Goal: Task Accomplishment & Management: Complete application form

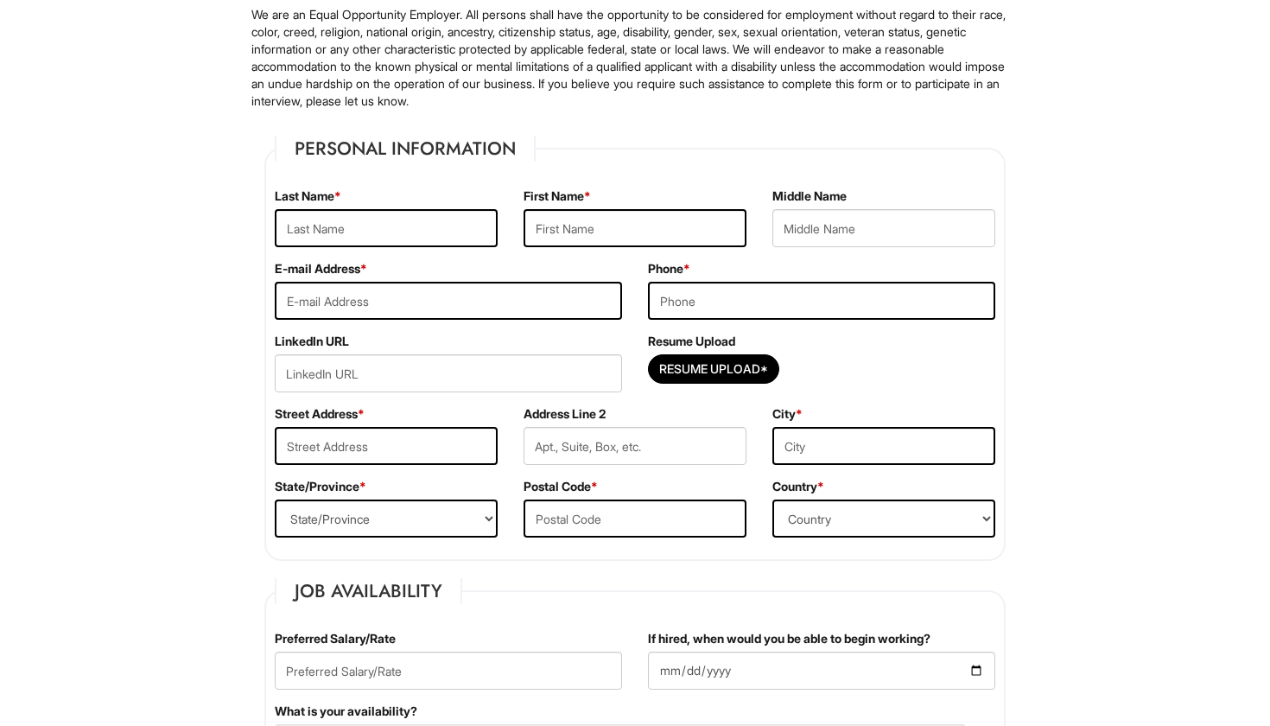
scroll to position [178, 0]
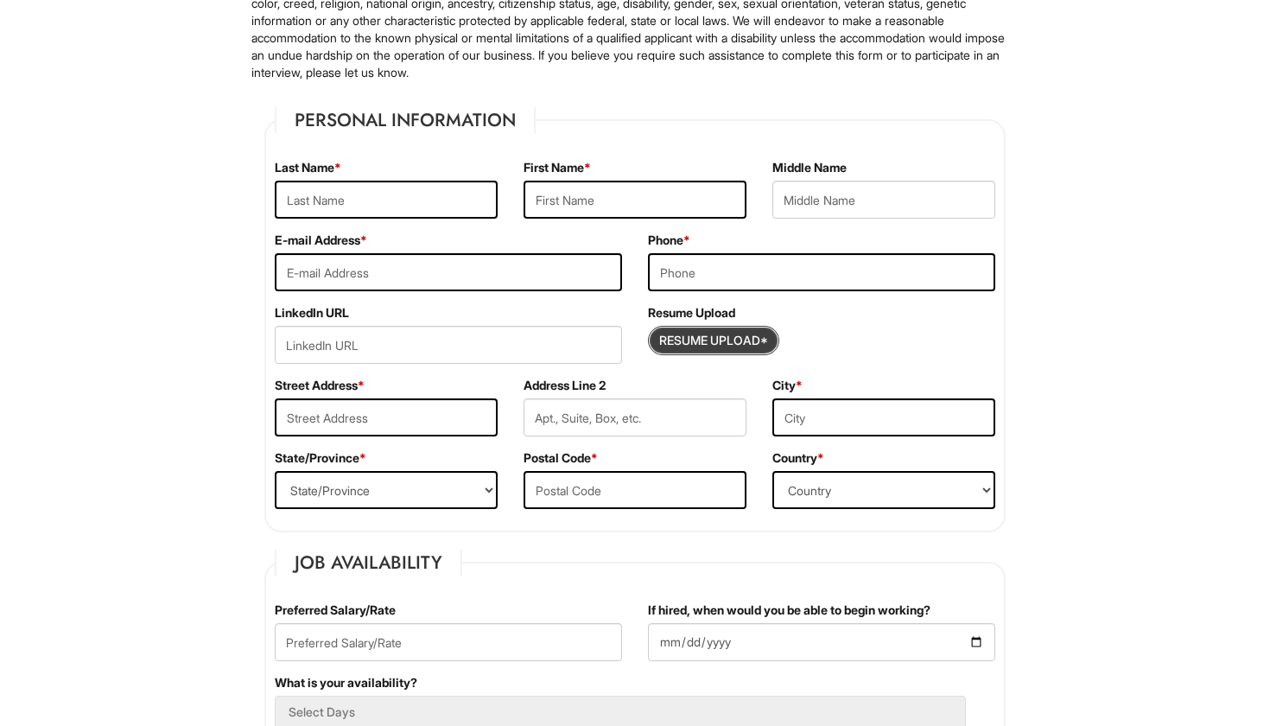
click at [717, 346] on input "Resume Upload*" at bounding box center [714, 341] width 130 height 28
type input "C:\fakepath\Ediclecio Borges NEW.pdf"
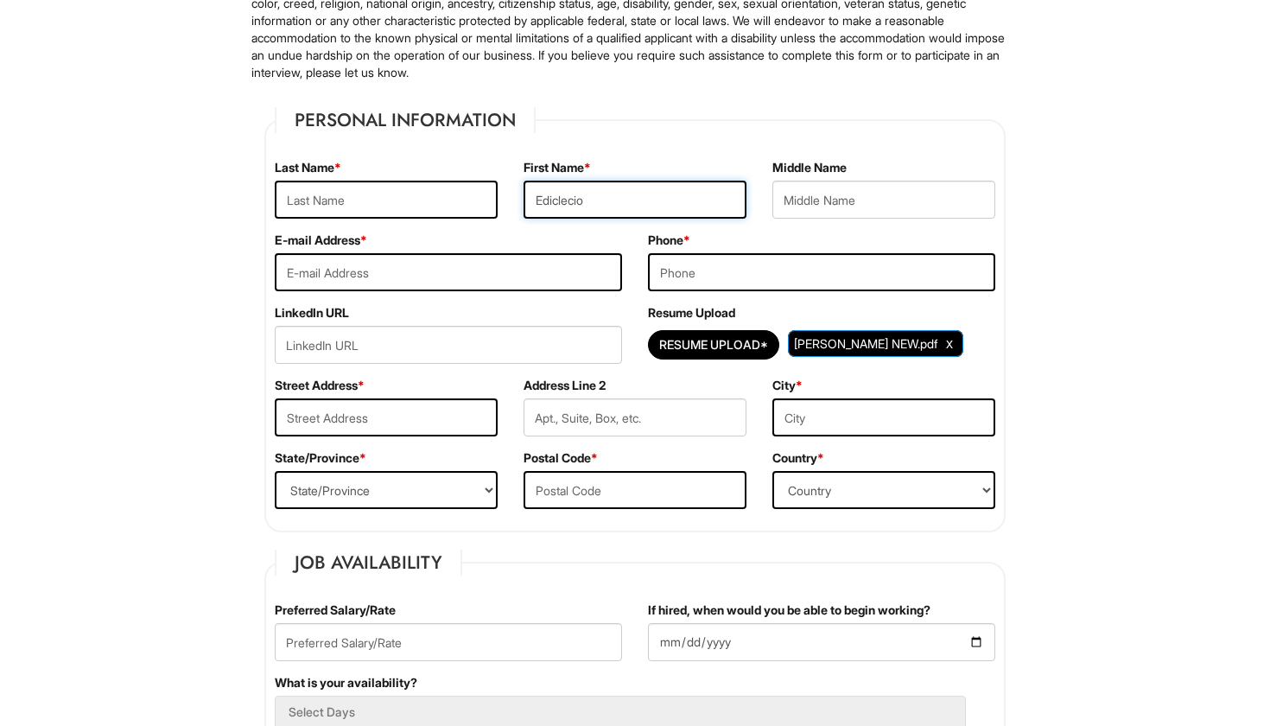
type input "Ediclecio"
type input "Borges"
click at [459, 294] on div "E-mail Address *" at bounding box center [448, 268] width 373 height 73
type input "ediclecioborgess@gmail.com"
type input "3473764012"
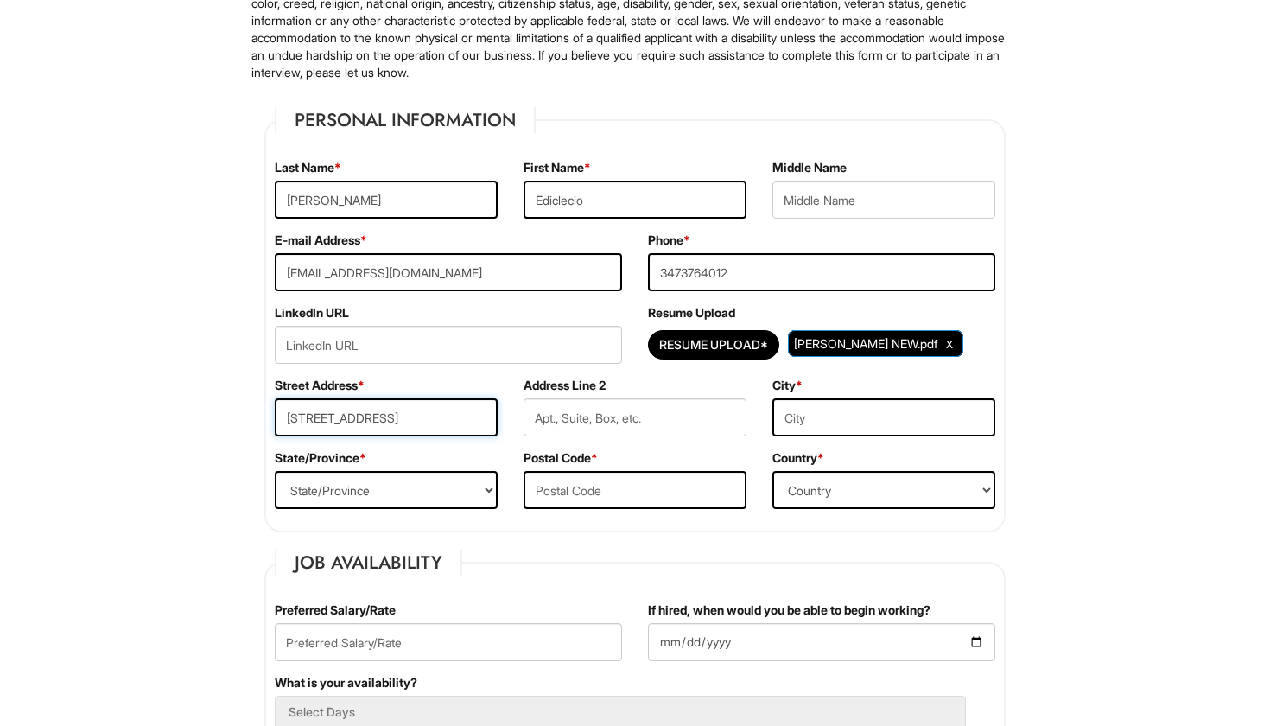
type input "630 Kenilworth Terrace"
click at [809, 416] on input "text" at bounding box center [883, 417] width 223 height 38
click at [793, 414] on input "text" at bounding box center [883, 417] width 223 height 38
type input "Washington"
type input "20019"
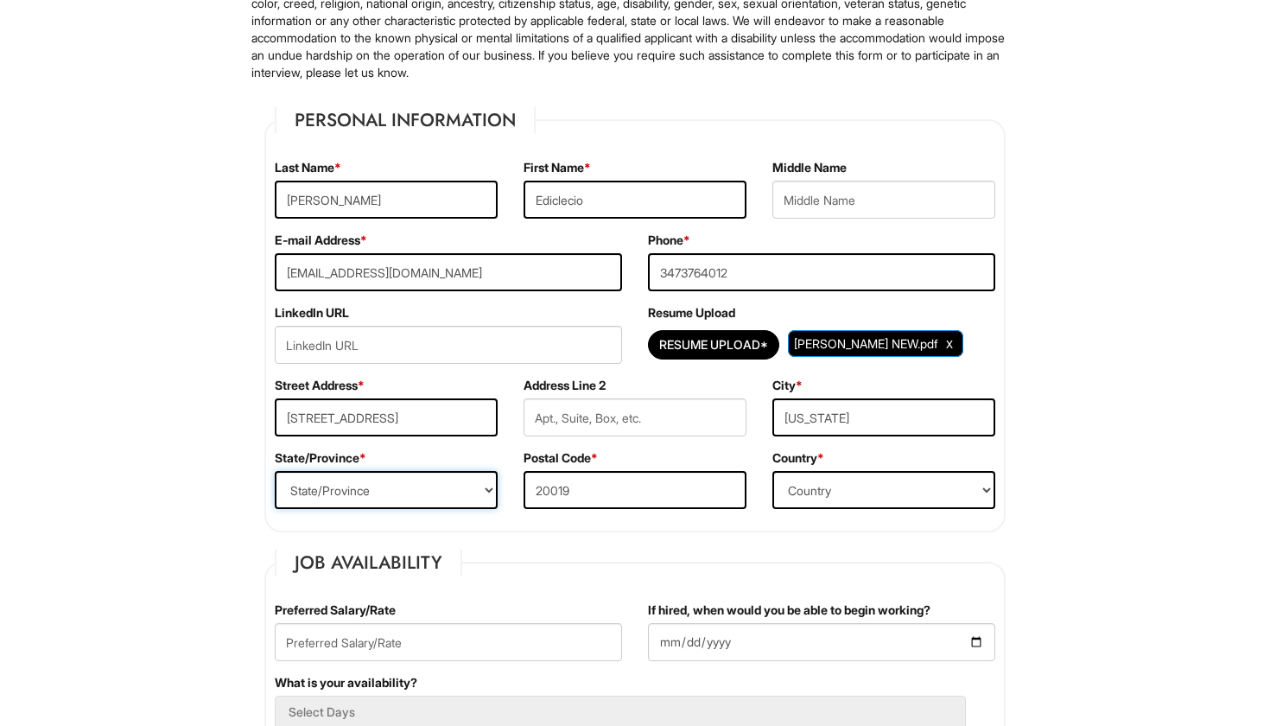
select select "DC"
select select "United States of America"
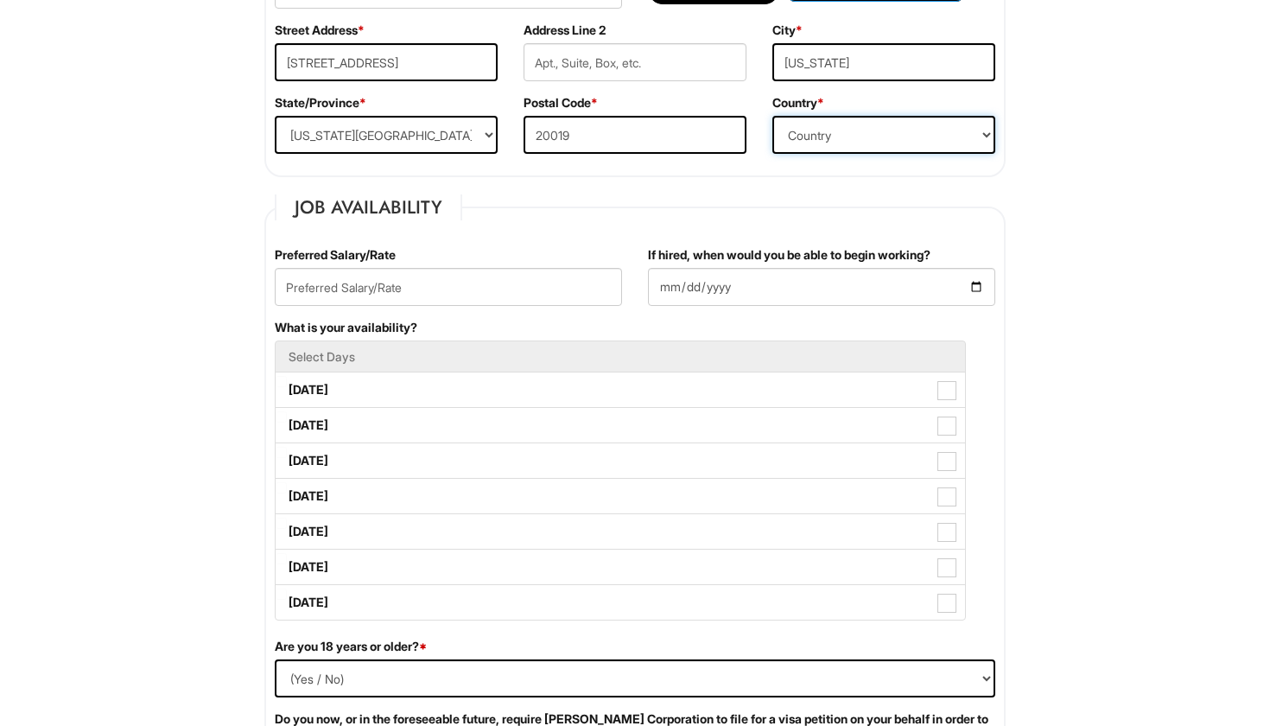
scroll to position [549, 0]
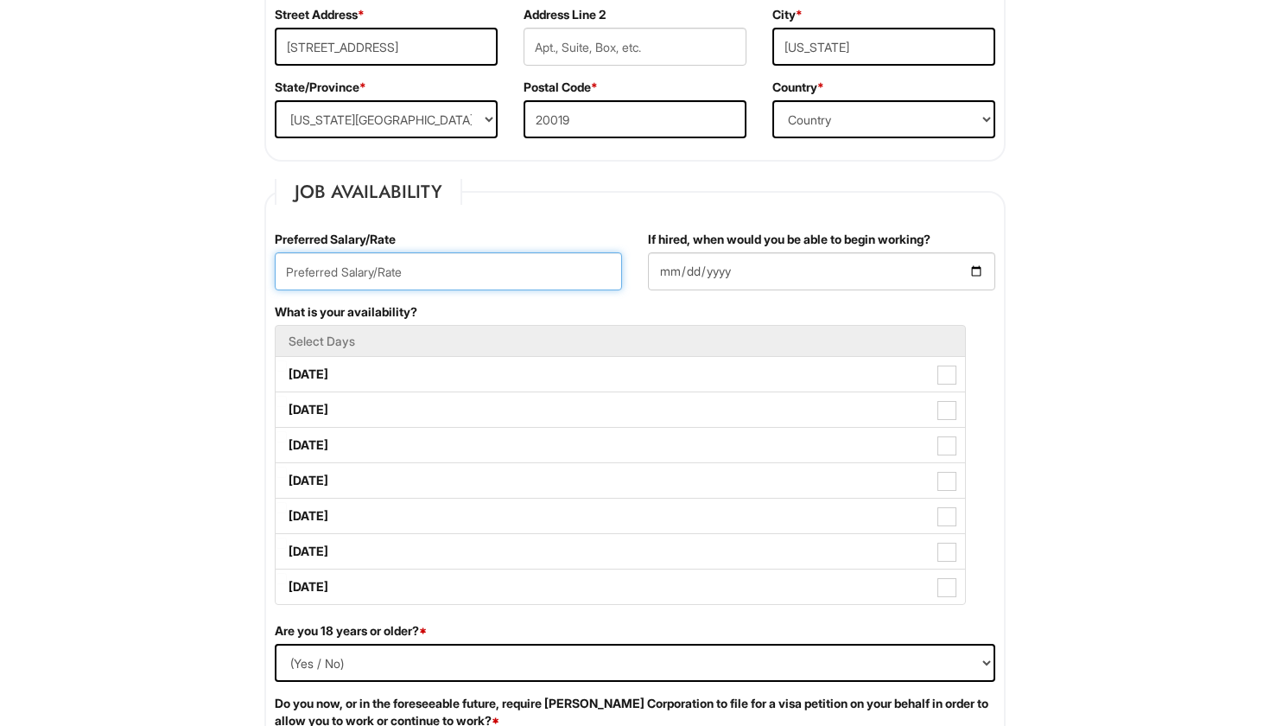
click at [480, 275] on input "text" at bounding box center [448, 271] width 347 height 38
type input "1"
type input "22"
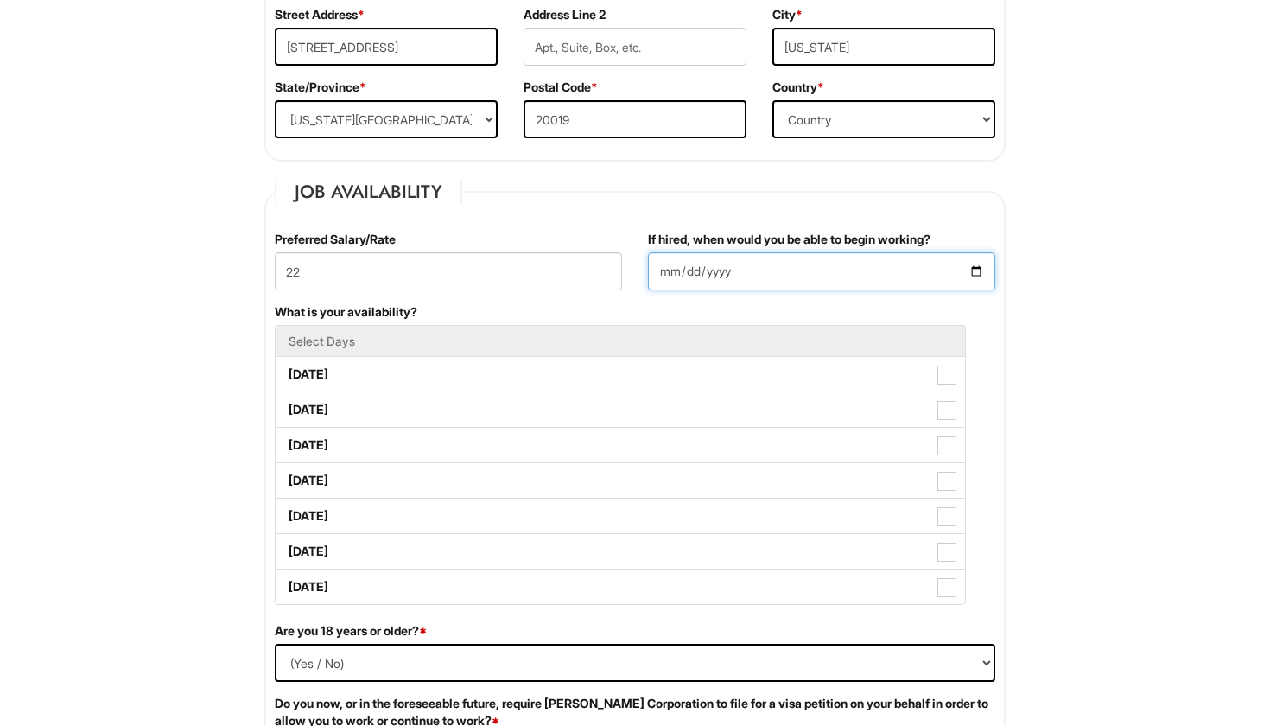
click at [728, 264] on input "If hired, when would you be able to begin working?" at bounding box center [821, 271] width 347 height 38
type input "2025-08-23"
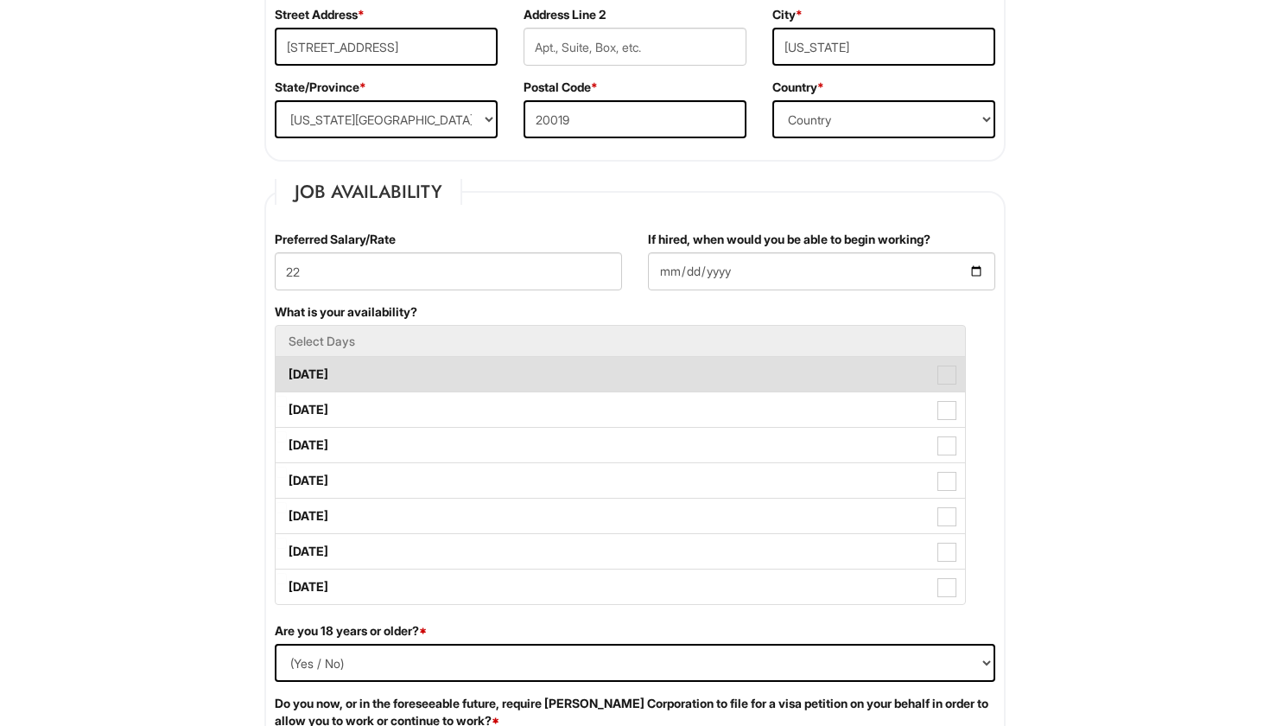
click at [441, 369] on label "Monday" at bounding box center [620, 374] width 689 height 35
click at [287, 369] on Available_Monday "Monday" at bounding box center [281, 365] width 11 height 11
click at [430, 383] on label "Monday" at bounding box center [620, 374] width 689 height 35
click at [287, 371] on Available_Monday "Monday" at bounding box center [281, 365] width 11 height 11
click at [430, 383] on label "Monday" at bounding box center [620, 374] width 689 height 35
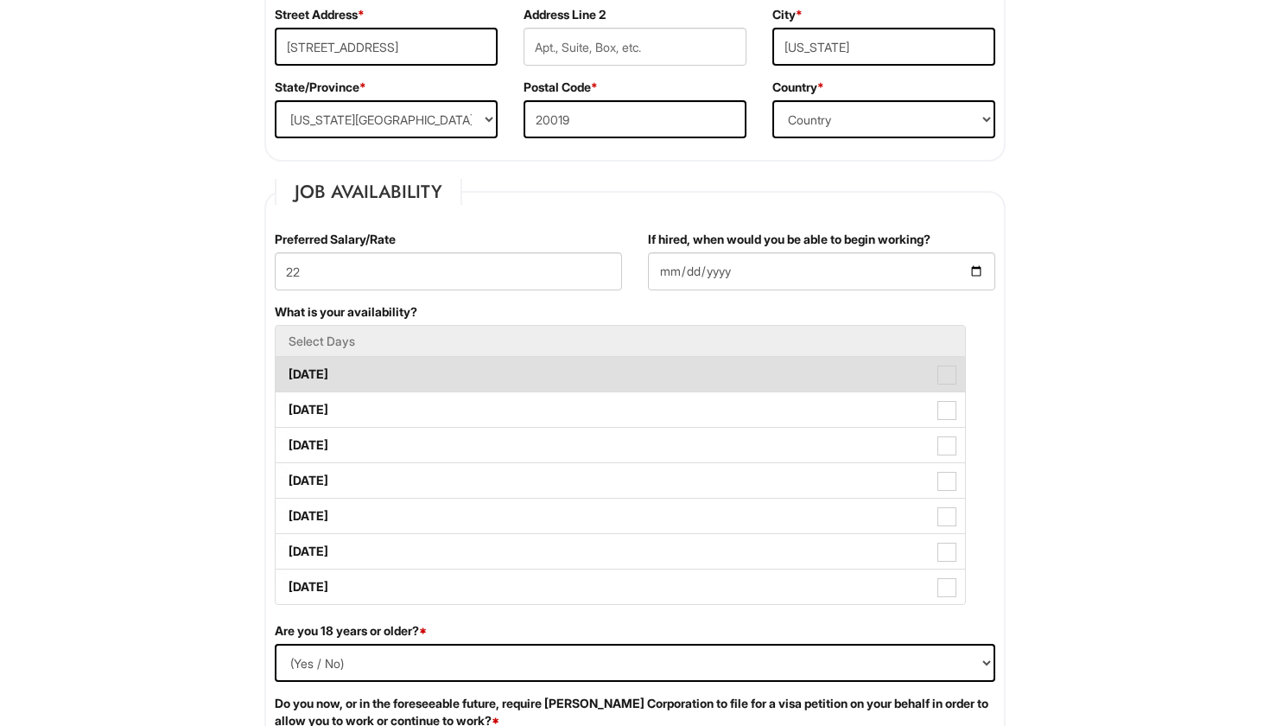
click at [287, 371] on Available_Monday "Monday" at bounding box center [281, 365] width 11 height 11
checkbox Available_Monday "true"
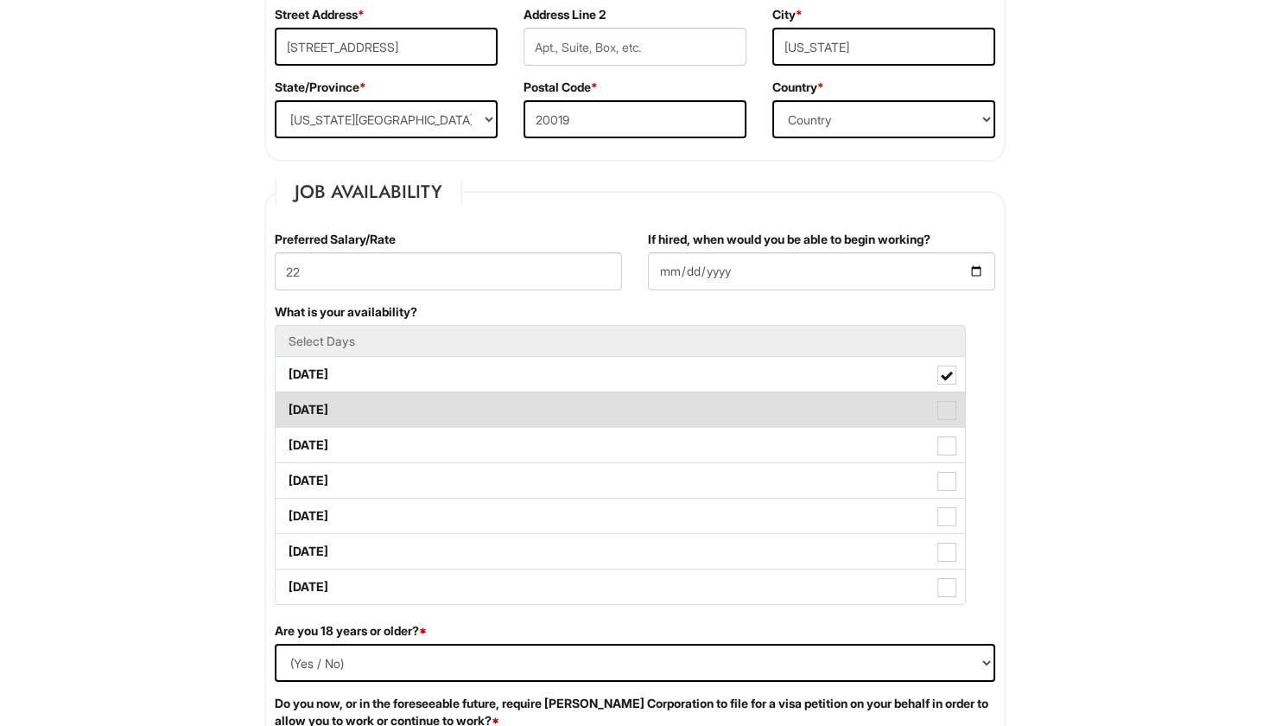
click at [428, 401] on label "Tuesday" at bounding box center [620, 409] width 689 height 35
click at [287, 401] on Available_Tuesday "Tuesday" at bounding box center [281, 401] width 11 height 11
checkbox Available_Tuesday "true"
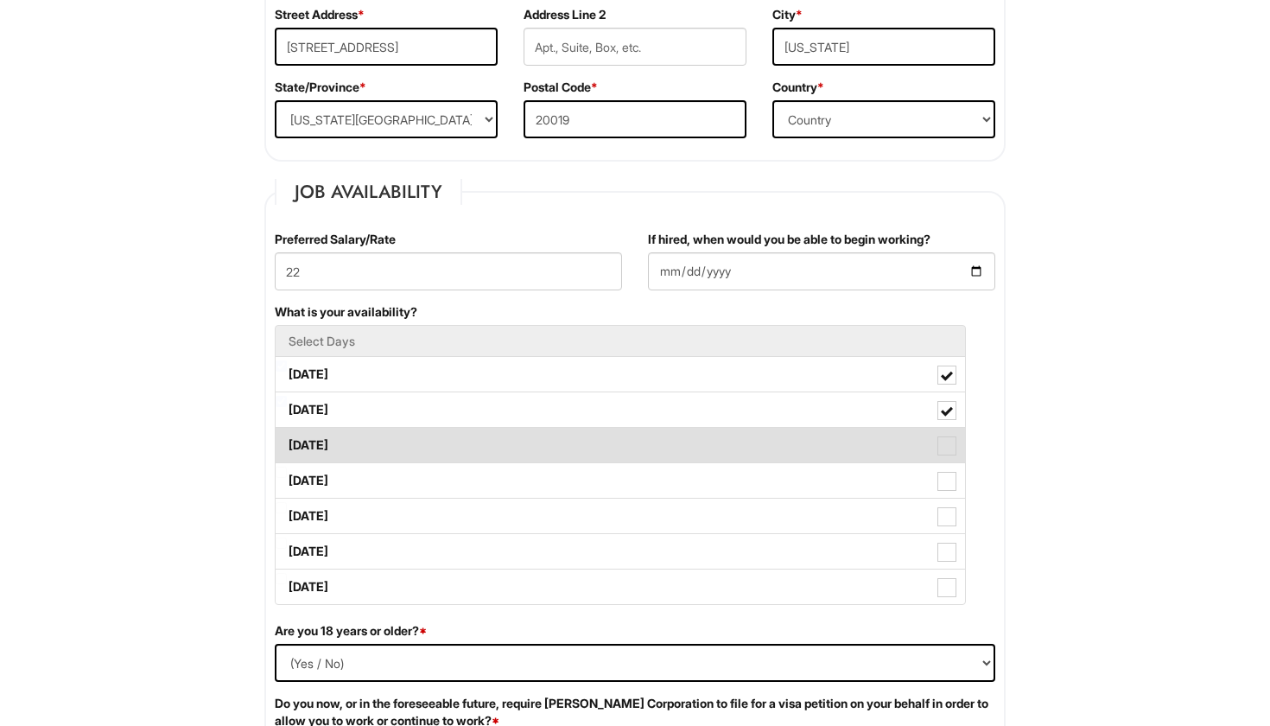
click at [942, 446] on span at bounding box center [946, 445] width 19 height 19
click at [287, 442] on Available_Wednesday "Wednesday" at bounding box center [281, 436] width 11 height 11
checkbox Available_Wednesday "true"
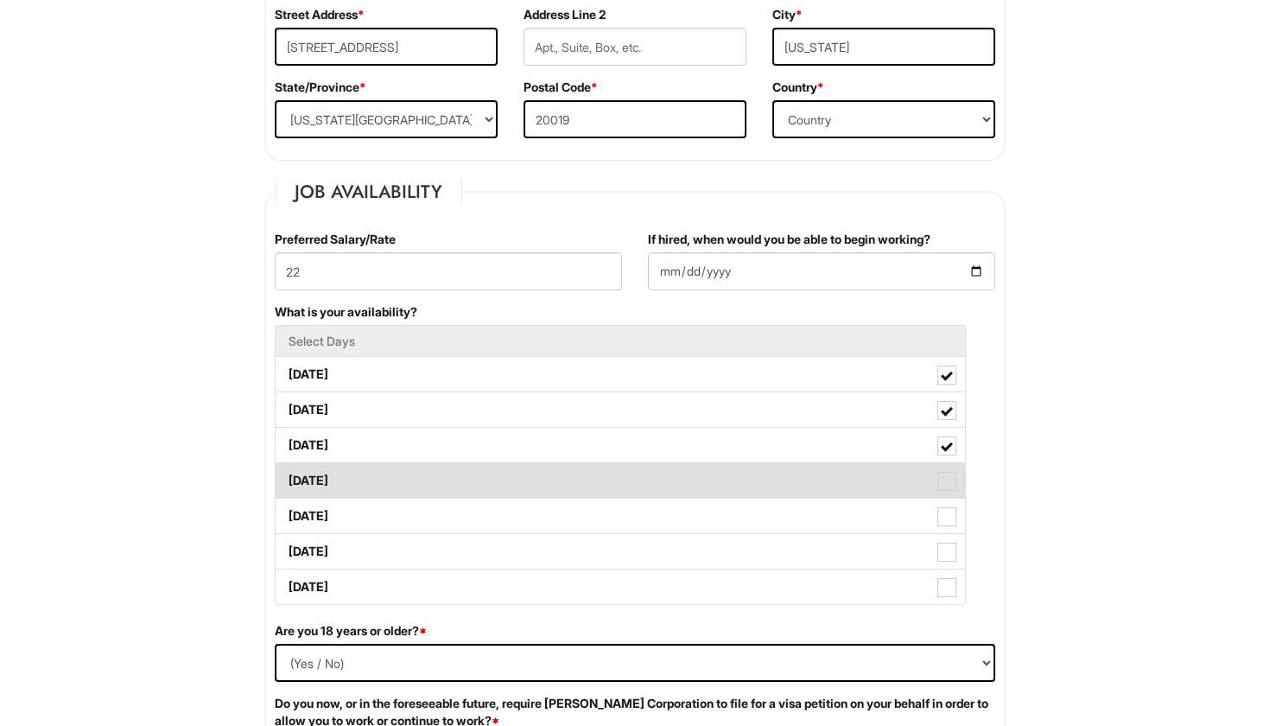
click at [951, 486] on span at bounding box center [946, 481] width 19 height 19
click at [287, 478] on Available_Thursday "Thursday" at bounding box center [281, 471] width 11 height 11
checkbox Available_Thursday "true"
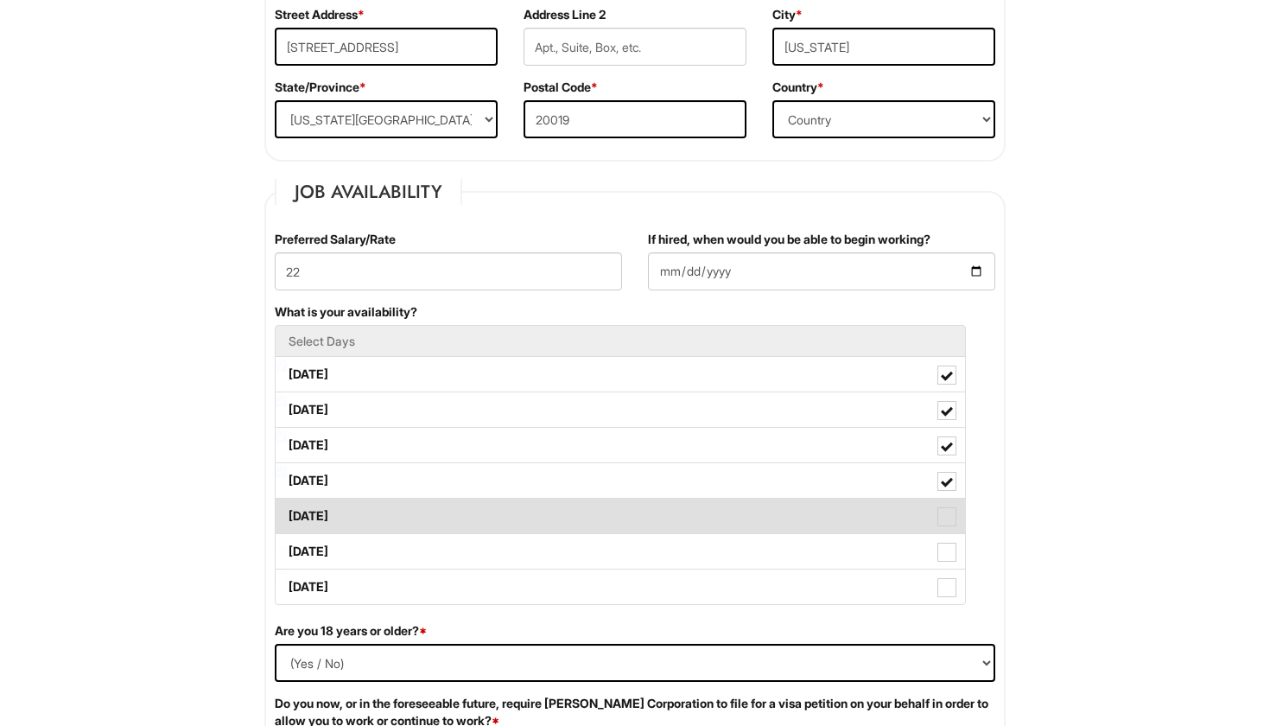
click at [949, 517] on span at bounding box center [946, 516] width 19 height 19
click at [287, 513] on Available_Friday "Friday" at bounding box center [281, 507] width 11 height 11
checkbox Available_Friday "true"
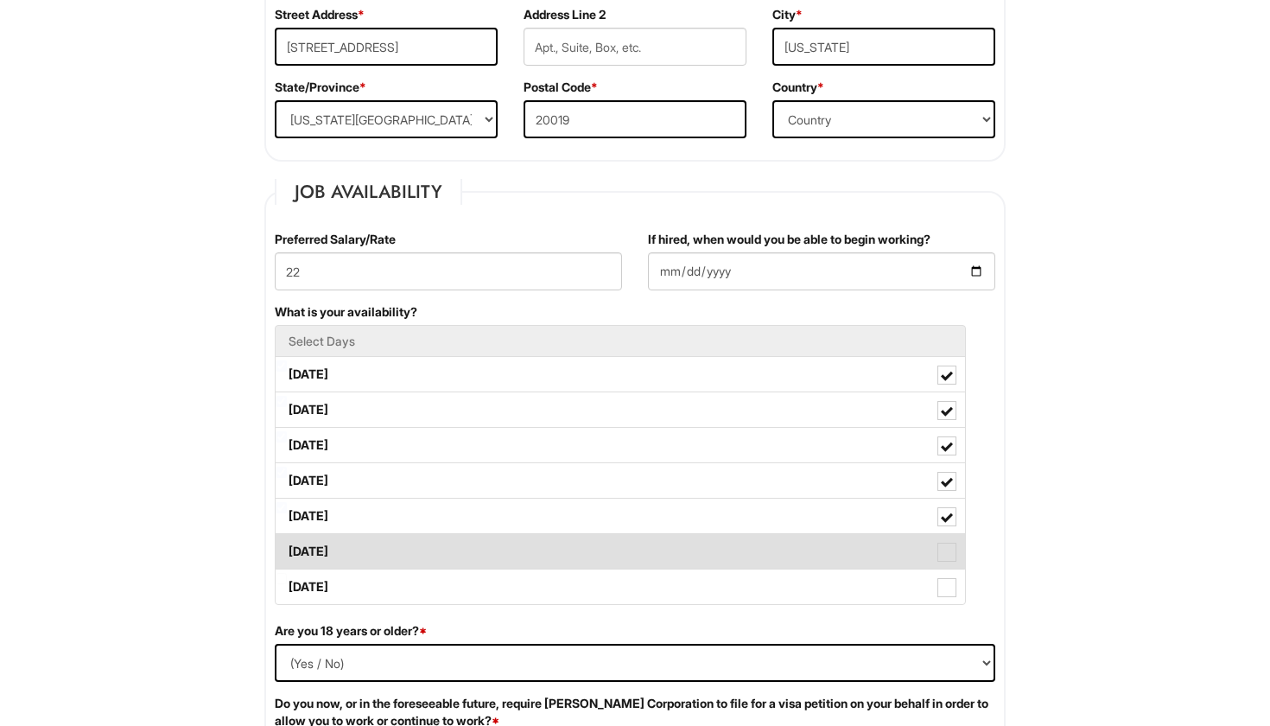
click at [949, 545] on span at bounding box center [946, 551] width 19 height 19
click at [287, 545] on Available_Saturday "Saturday" at bounding box center [281, 542] width 11 height 11
checkbox Available_Saturday "true"
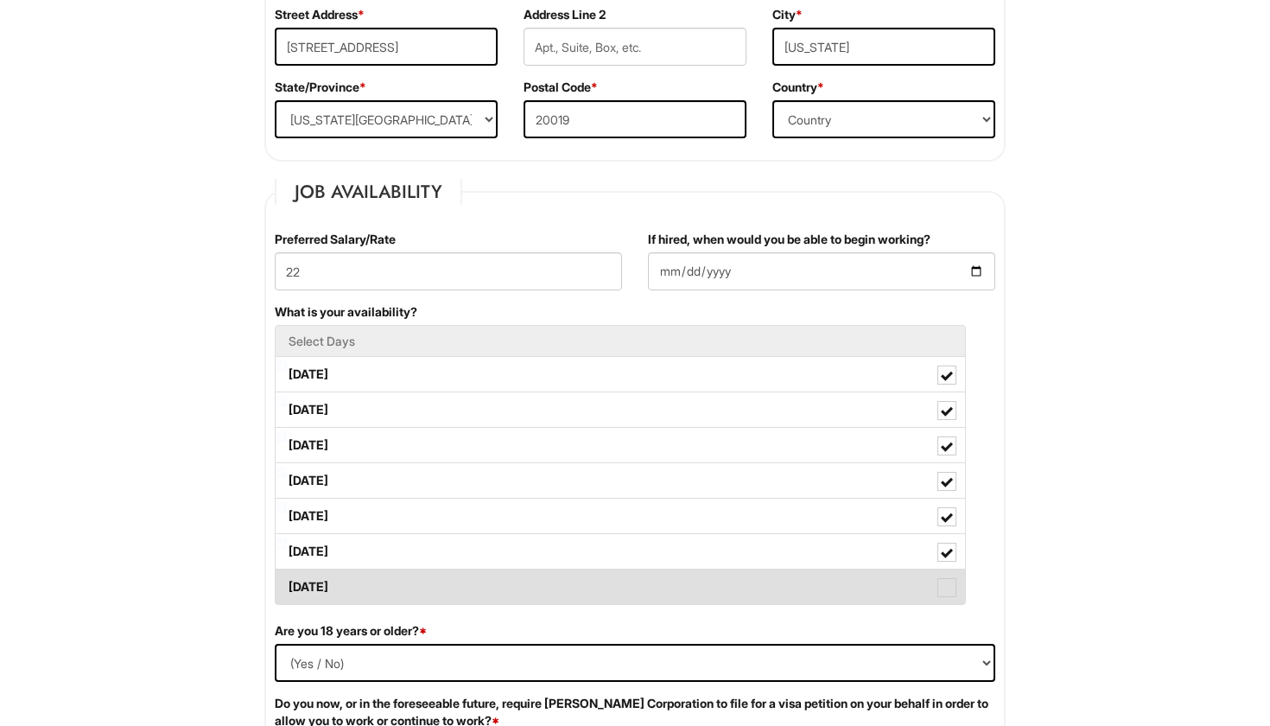
click at [953, 583] on span at bounding box center [946, 587] width 19 height 19
click at [287, 583] on Available_Sunday "Sunday" at bounding box center [281, 578] width 11 height 11
checkbox Available_Sunday "true"
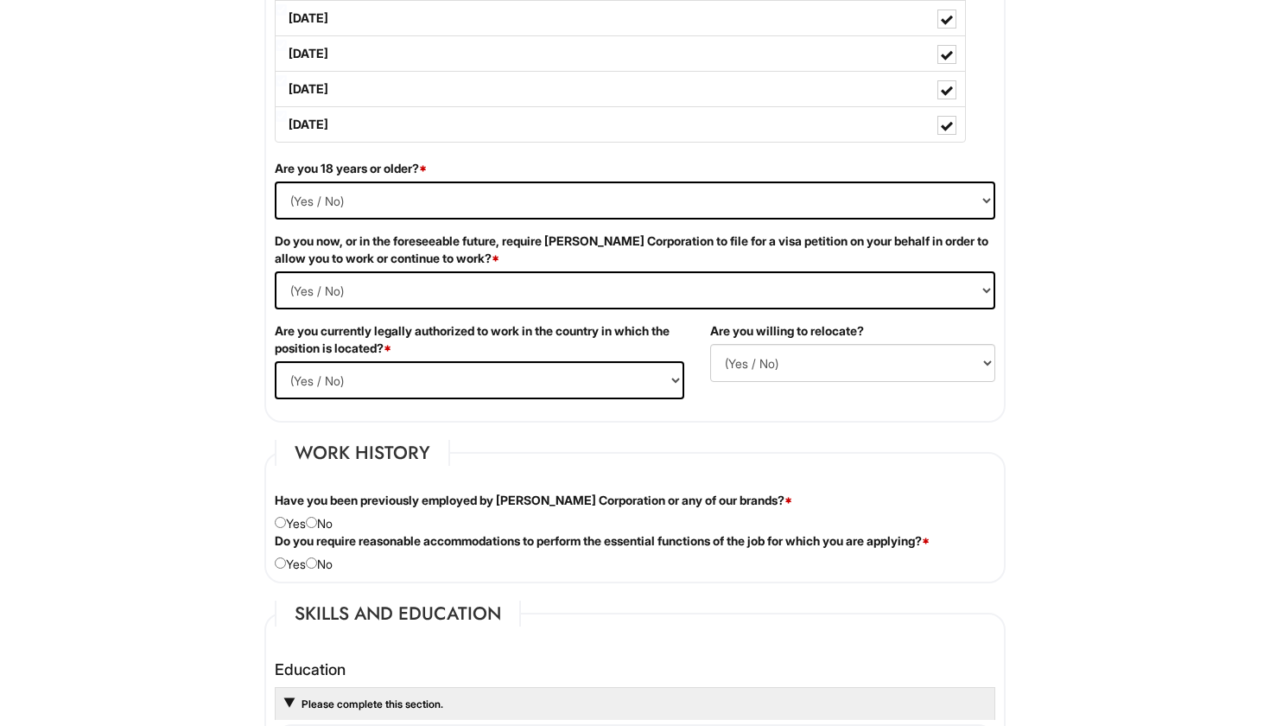
scroll to position [1037, 0]
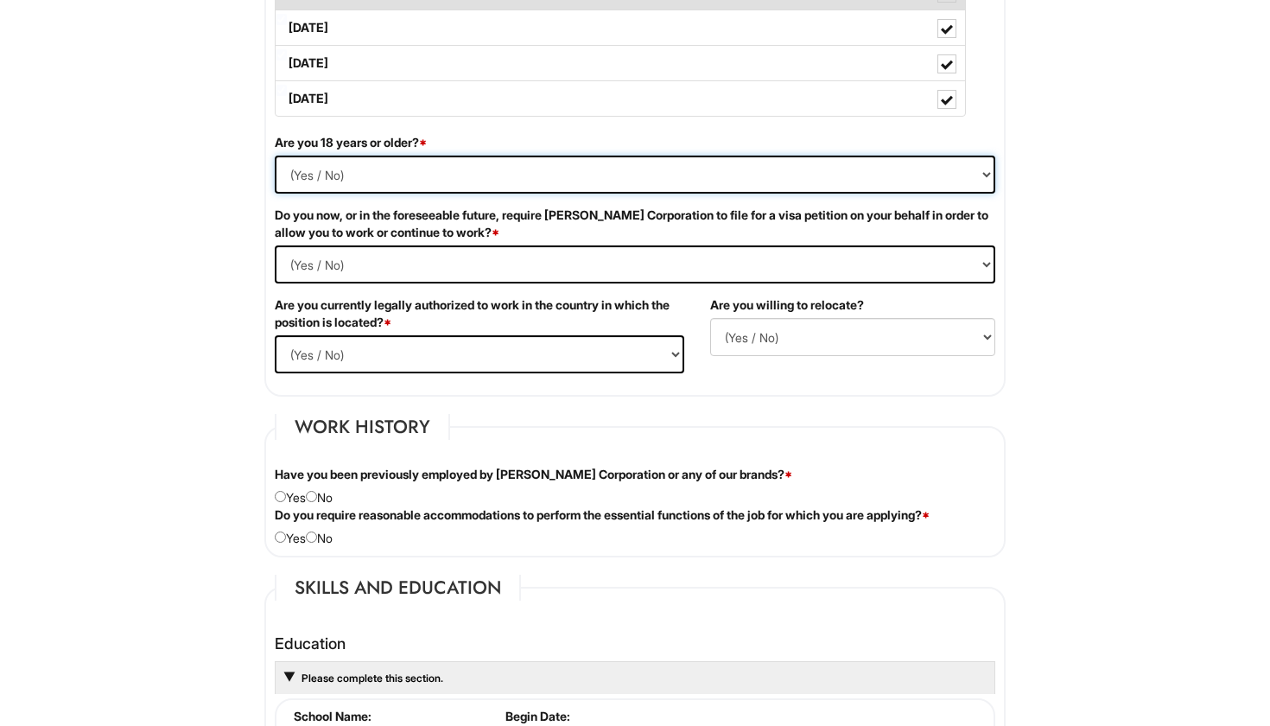
select select "Yes"
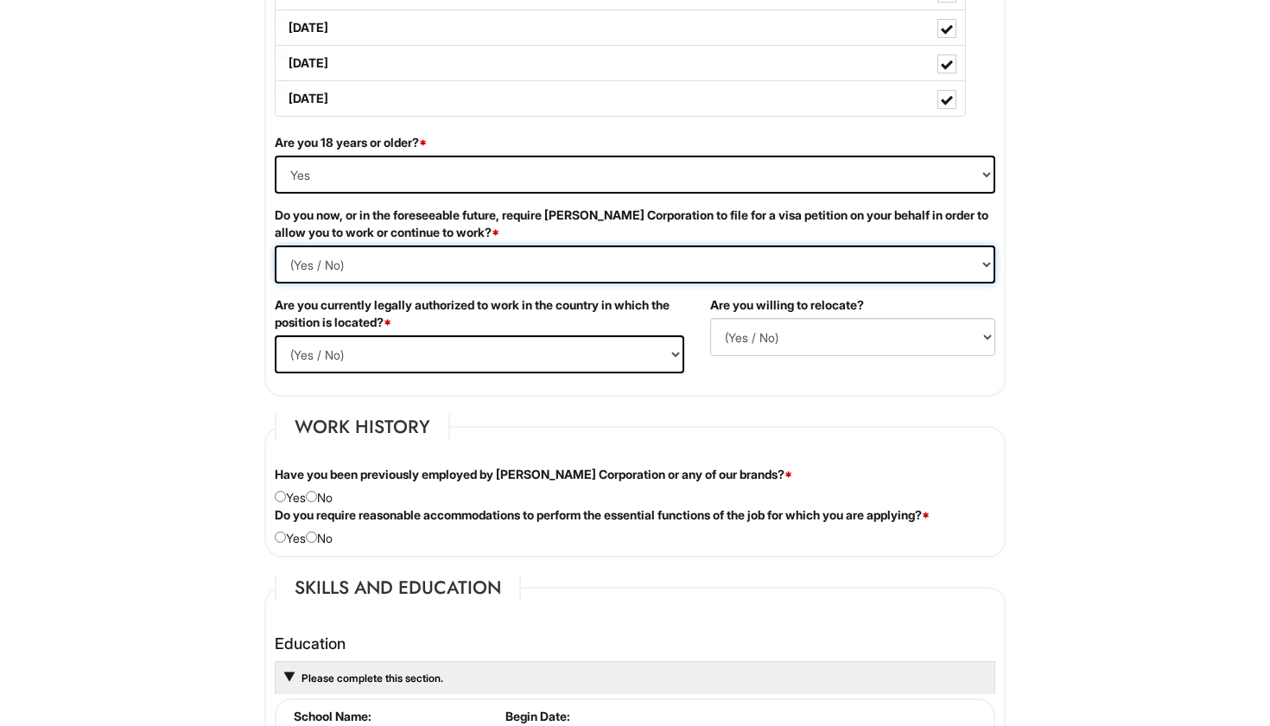
select Required "Yes"
select select "Yes"
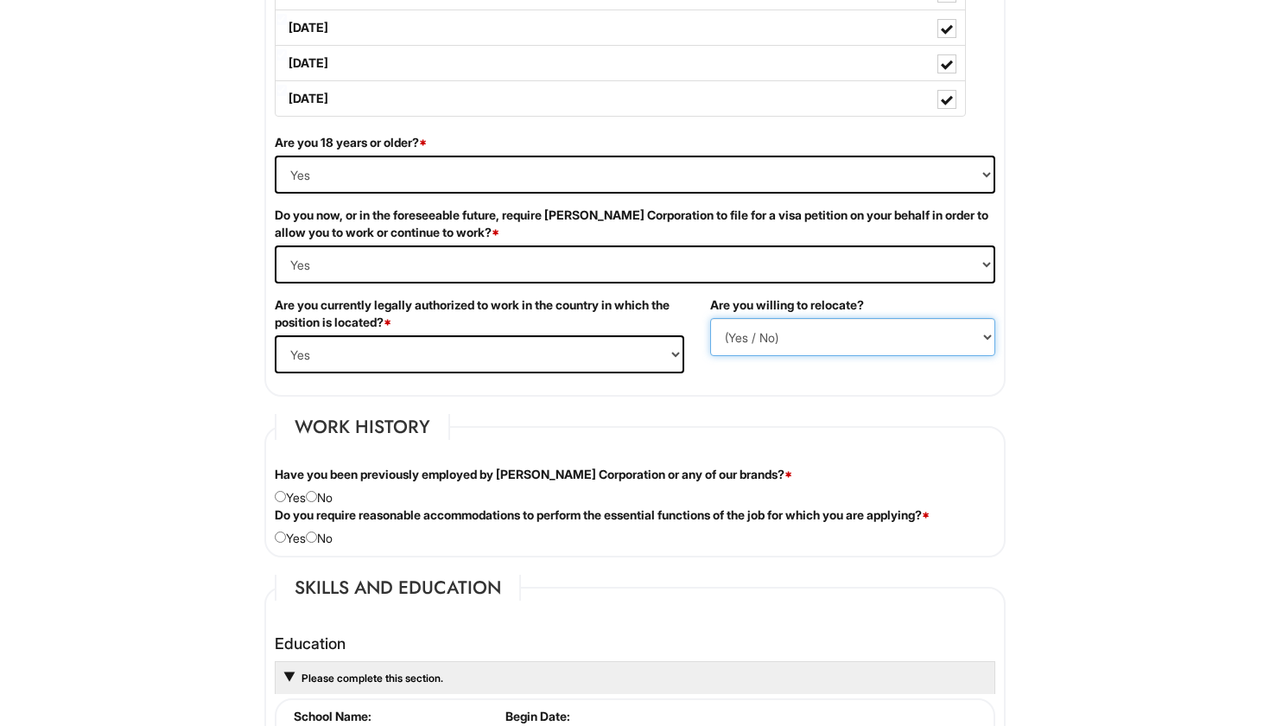
select select "N"
click at [327, 496] on div "Have you been previously employed by Giorgio Armani Corporation or any of our b…" at bounding box center [635, 486] width 746 height 41
click at [313, 498] on input "radio" at bounding box center [311, 496] width 11 height 11
radio input "true"
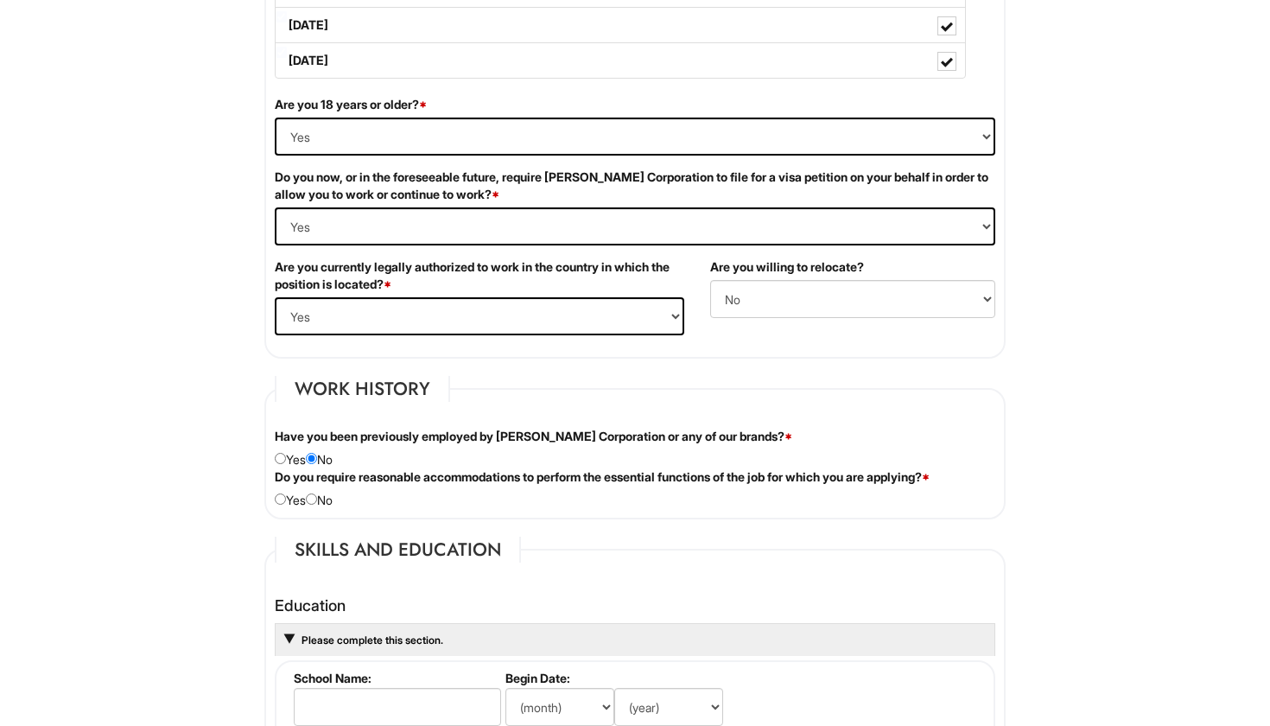
click at [317, 498] on input "radio" at bounding box center [311, 498] width 11 height 11
radio input "true"
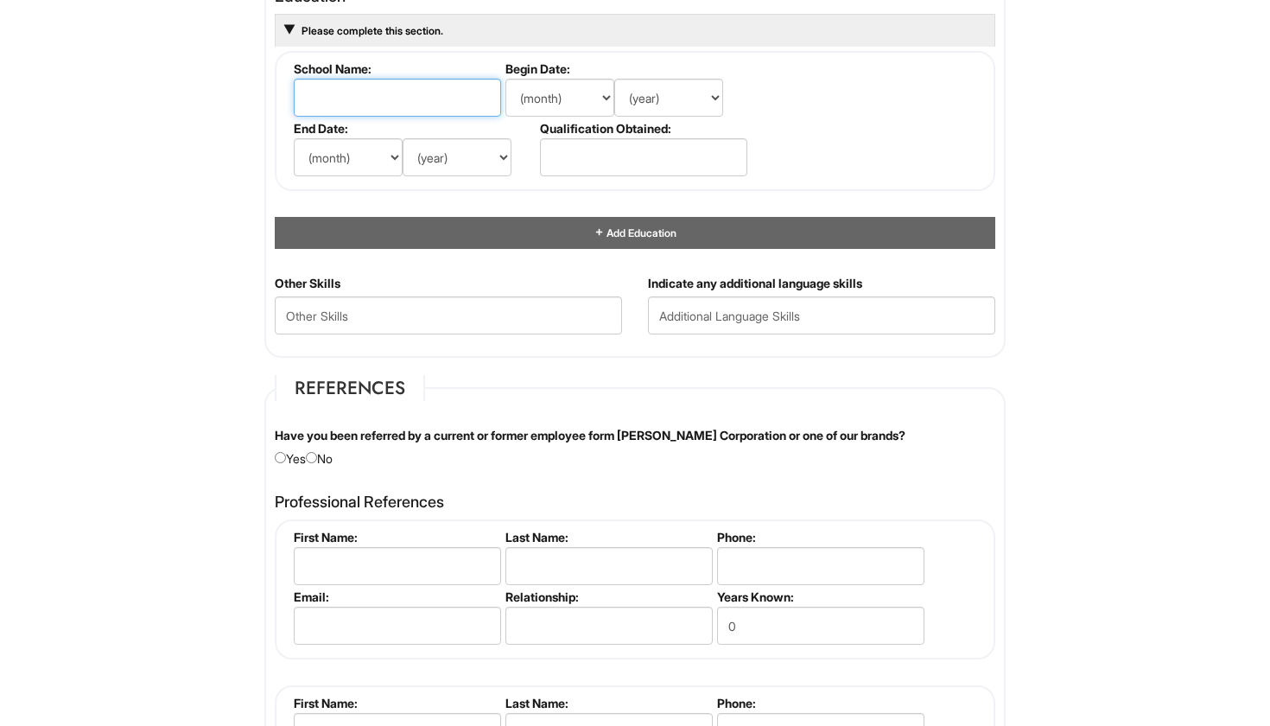
scroll to position [1711, 0]
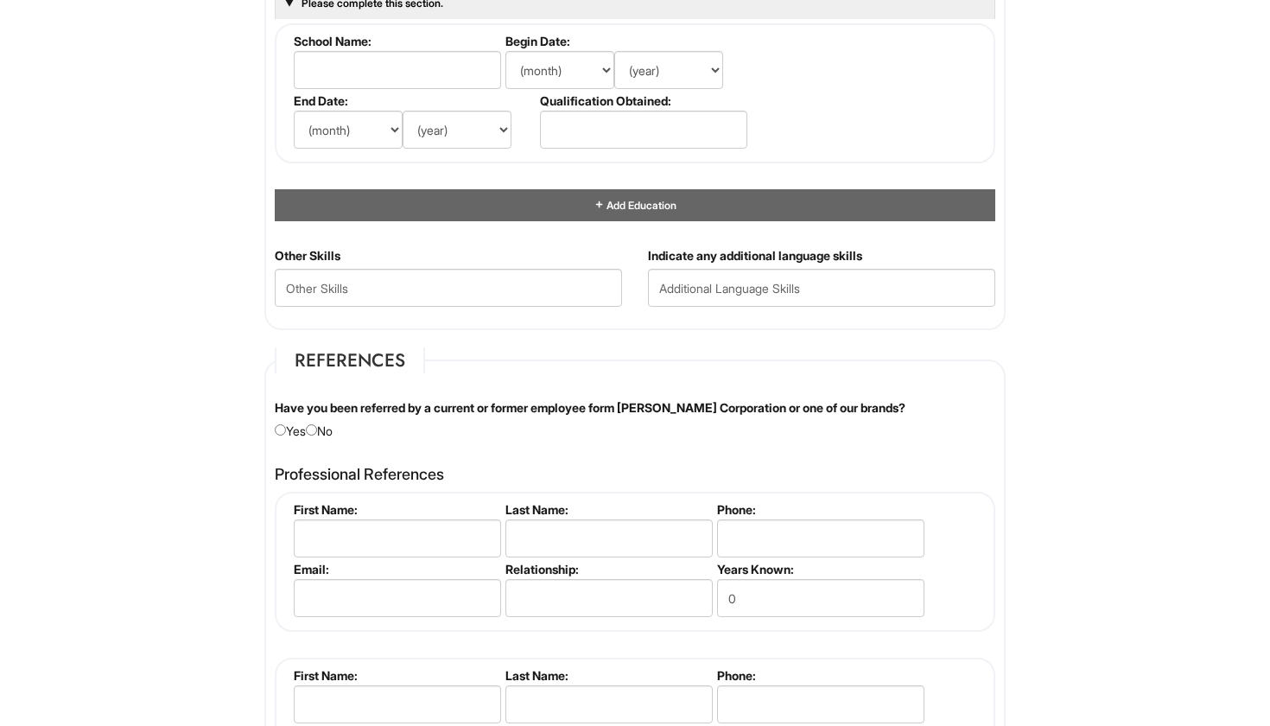
click at [328, 422] on div "Have you been referred by a current or former employee form Giorgio Armani Corp…" at bounding box center [635, 419] width 746 height 41
click at [317, 424] on input "radio" at bounding box center [311, 429] width 11 height 11
radio input "true"
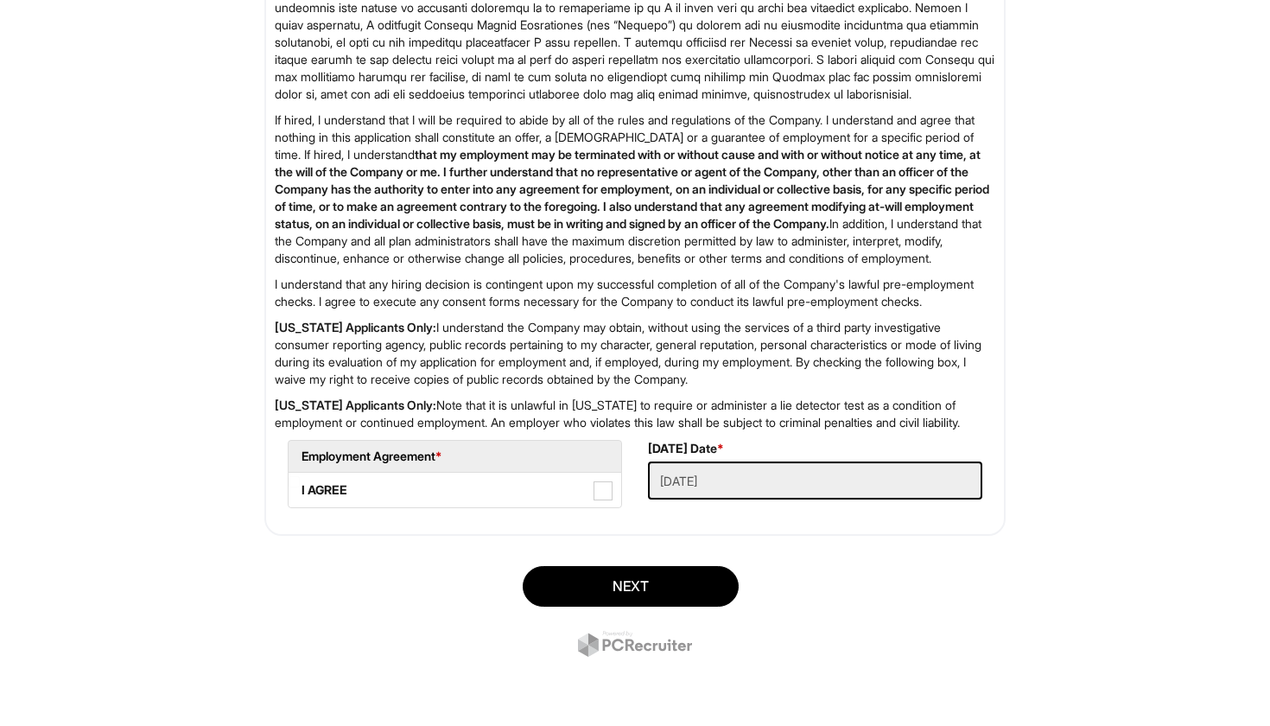
scroll to position [2711, 0]
click at [616, 492] on label "I AGREE" at bounding box center [455, 490] width 333 height 35
click at [300, 487] on AGREE "I AGREE" at bounding box center [294, 481] width 11 height 11
checkbox AGREE "true"
click at [640, 585] on button "Next" at bounding box center [631, 586] width 216 height 41
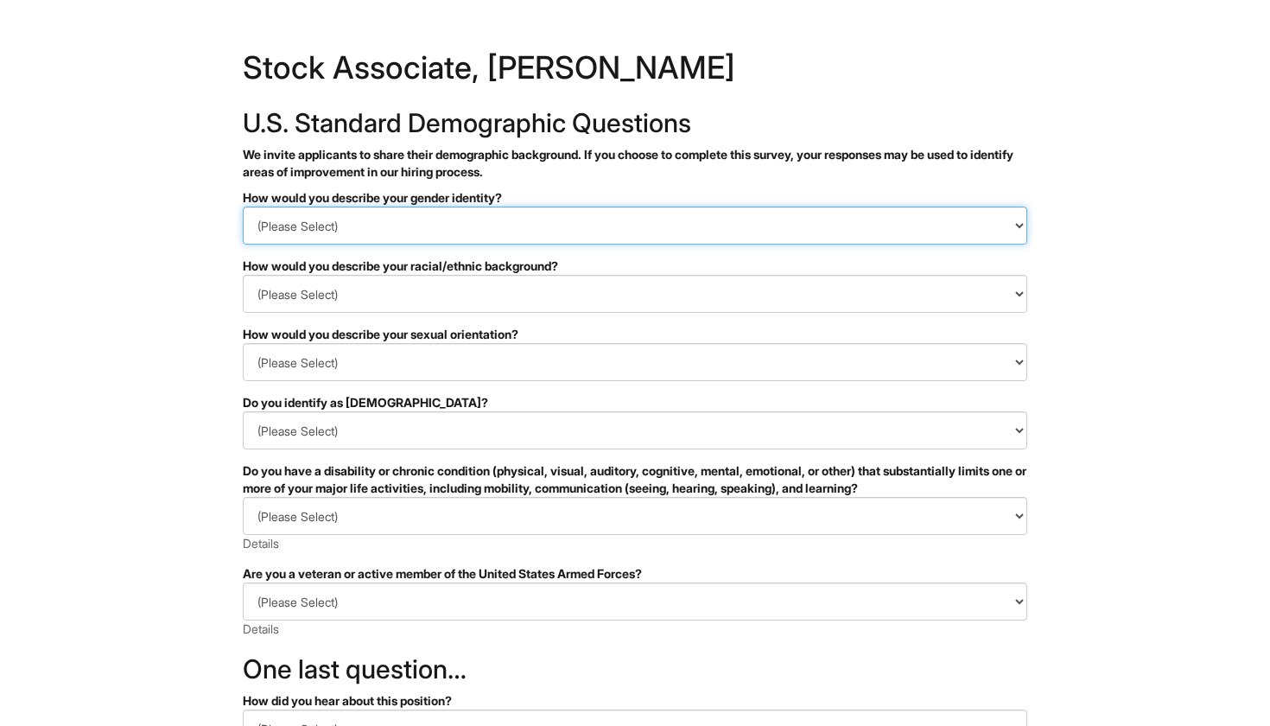
select select "Man"
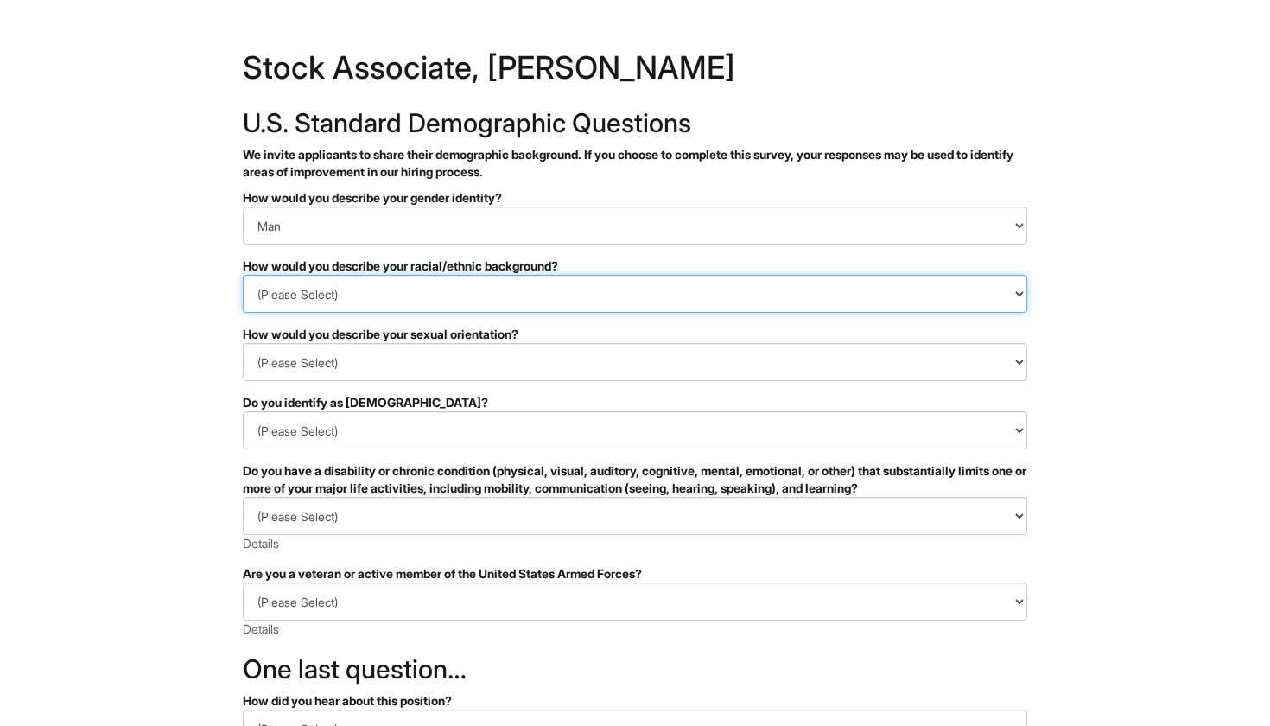
select select "White or European"
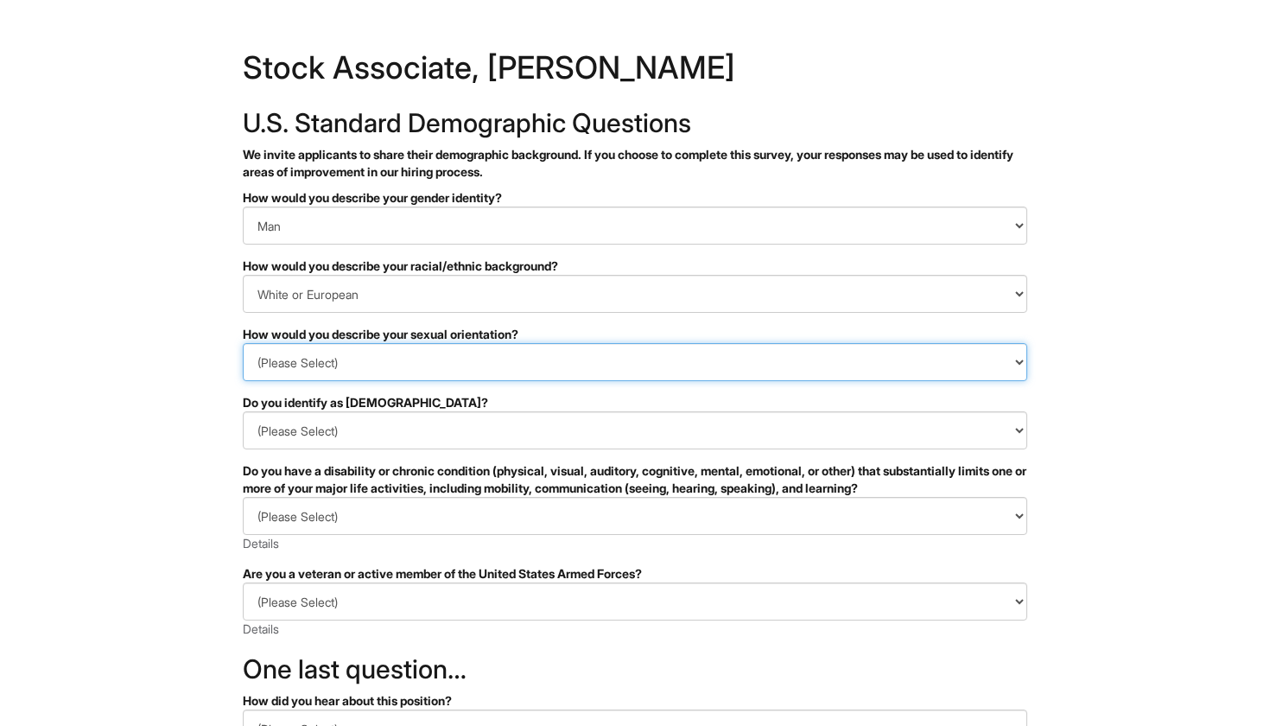
select select "Gay"
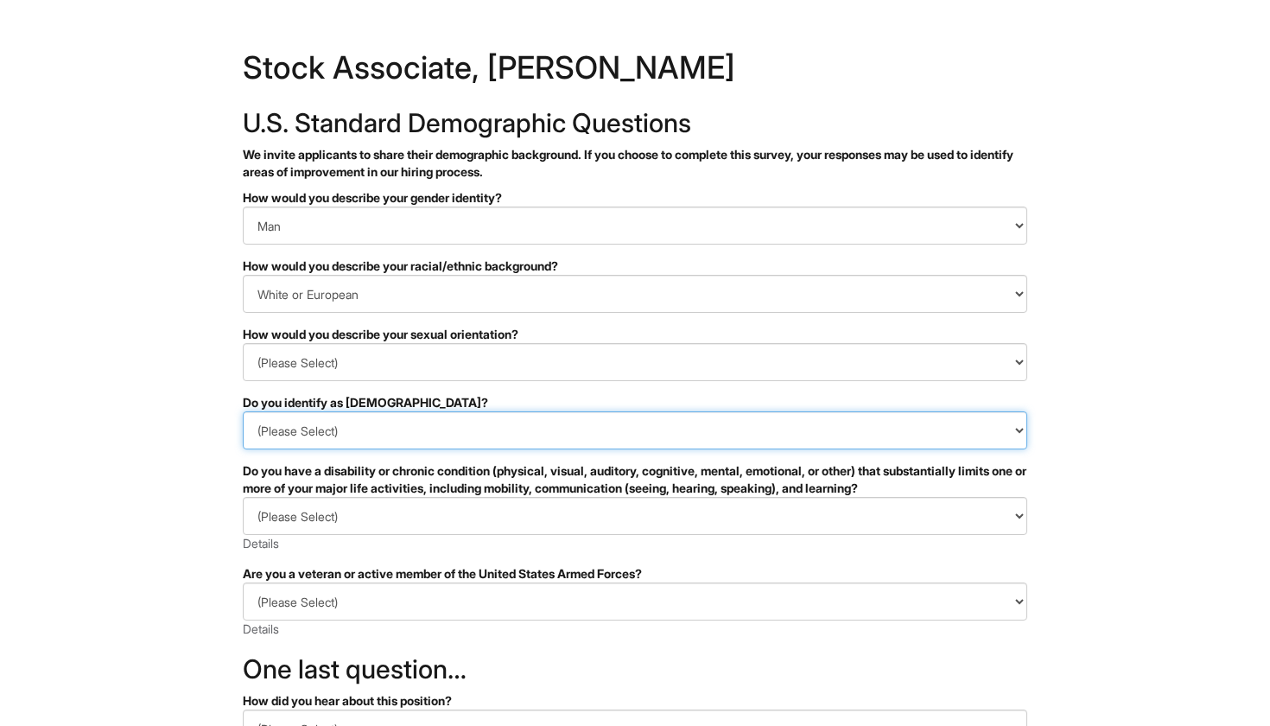
select select "No"
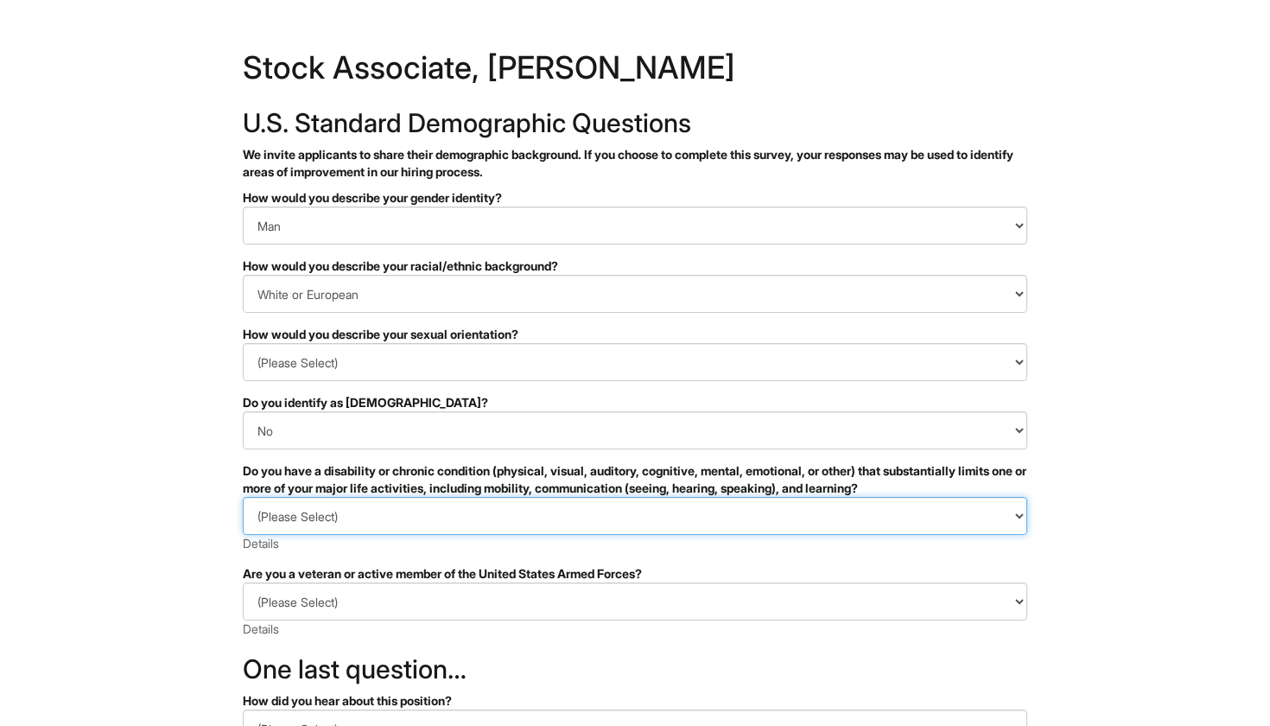
select select "NO, I DON'T HAVE A DISABILITY"
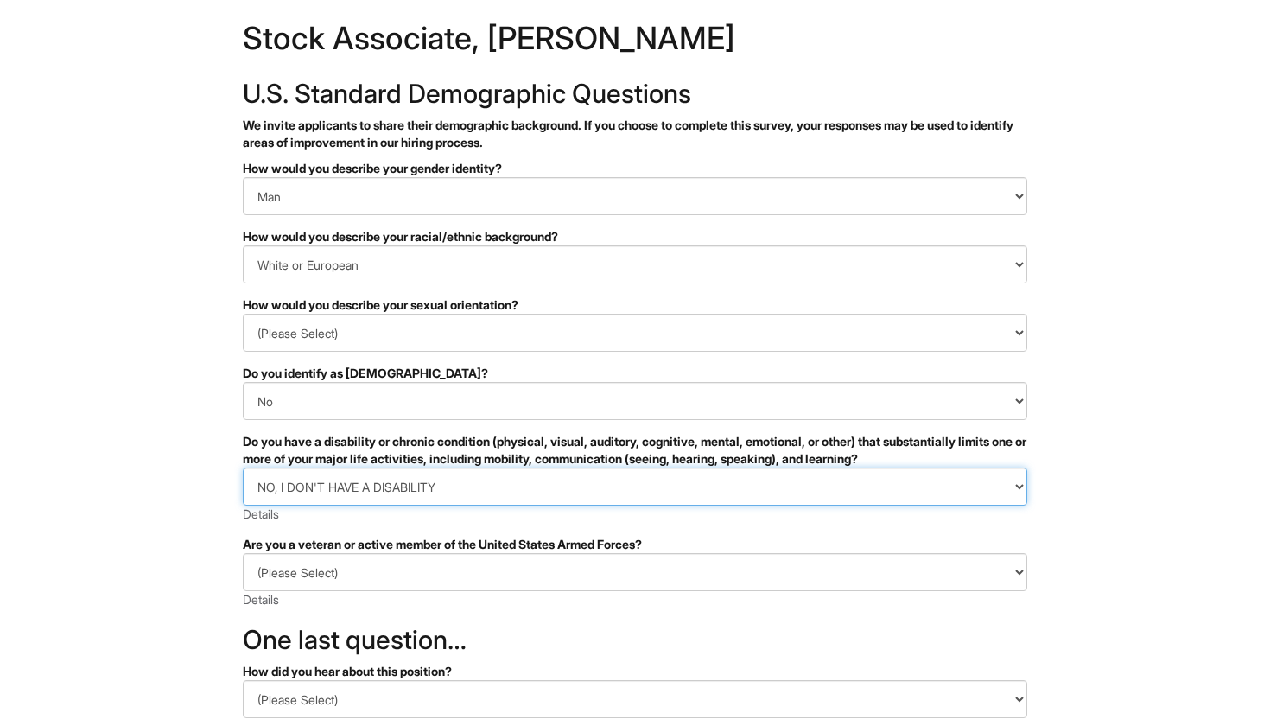
scroll to position [101, 0]
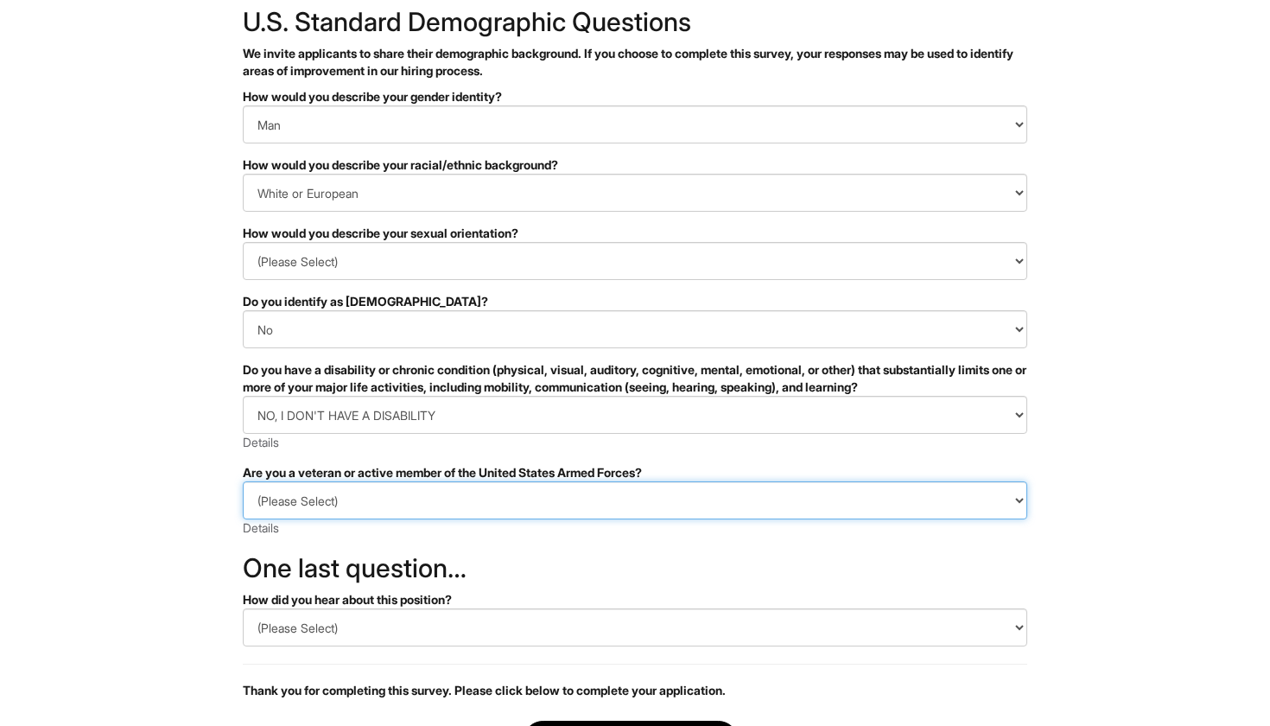
select select "I AM NOT A PROTECTED VETERAN"
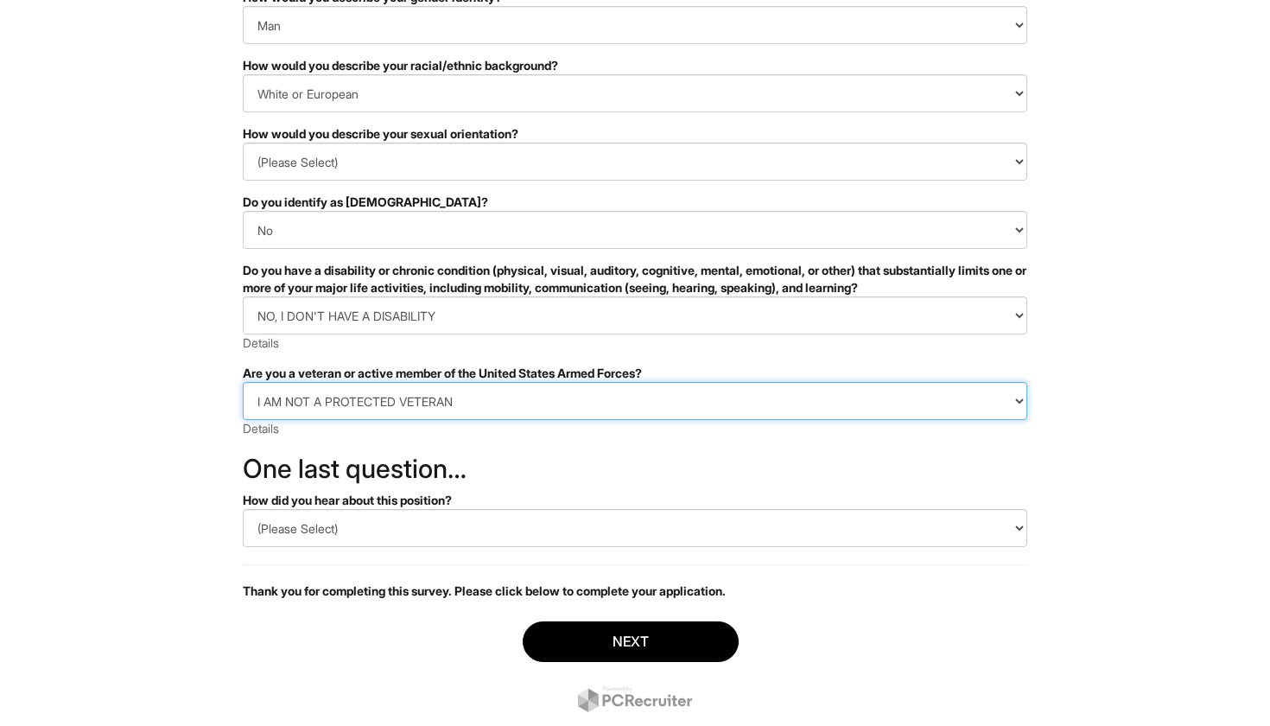
scroll to position [201, 0]
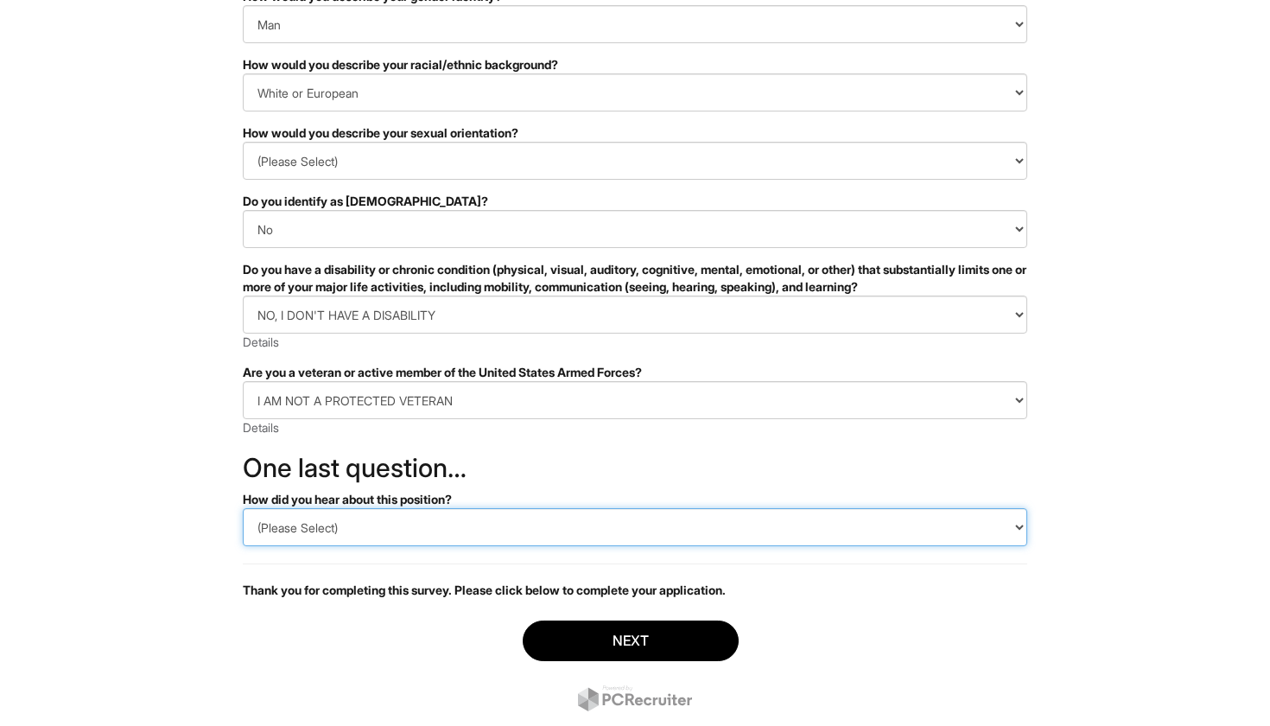
select select "LinkedIn"
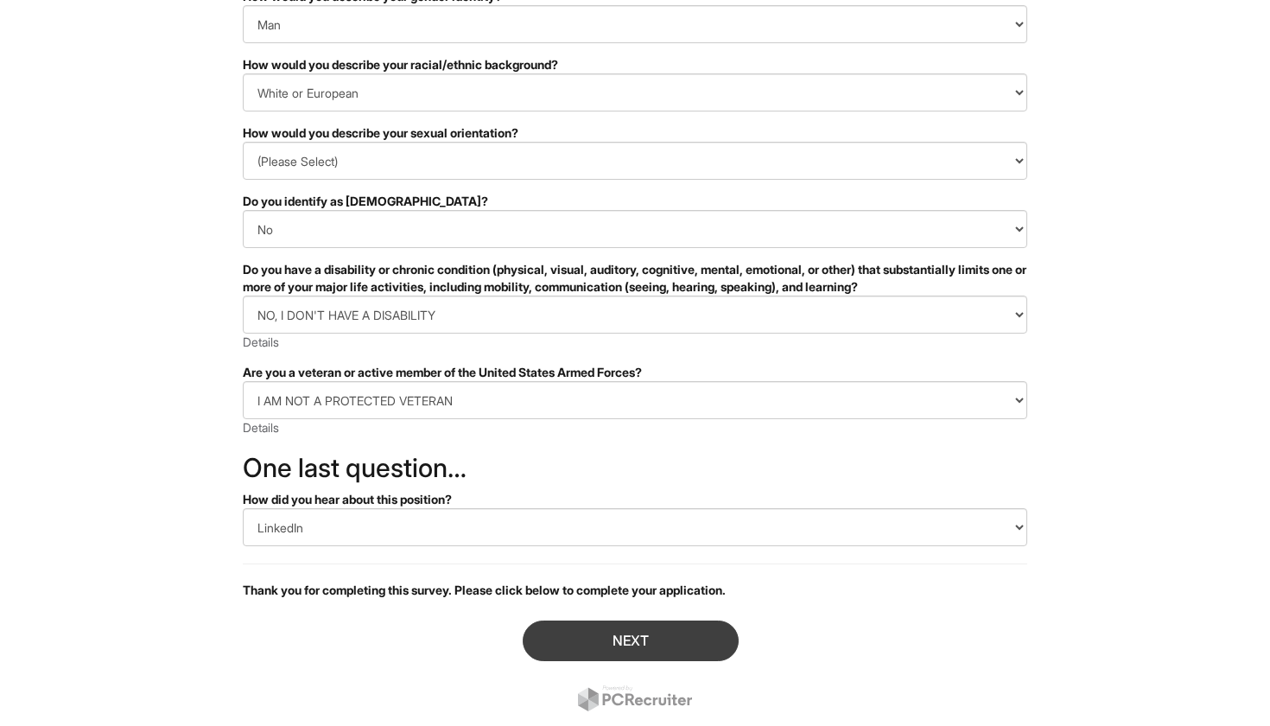
click at [657, 656] on button "Next" at bounding box center [631, 640] width 216 height 41
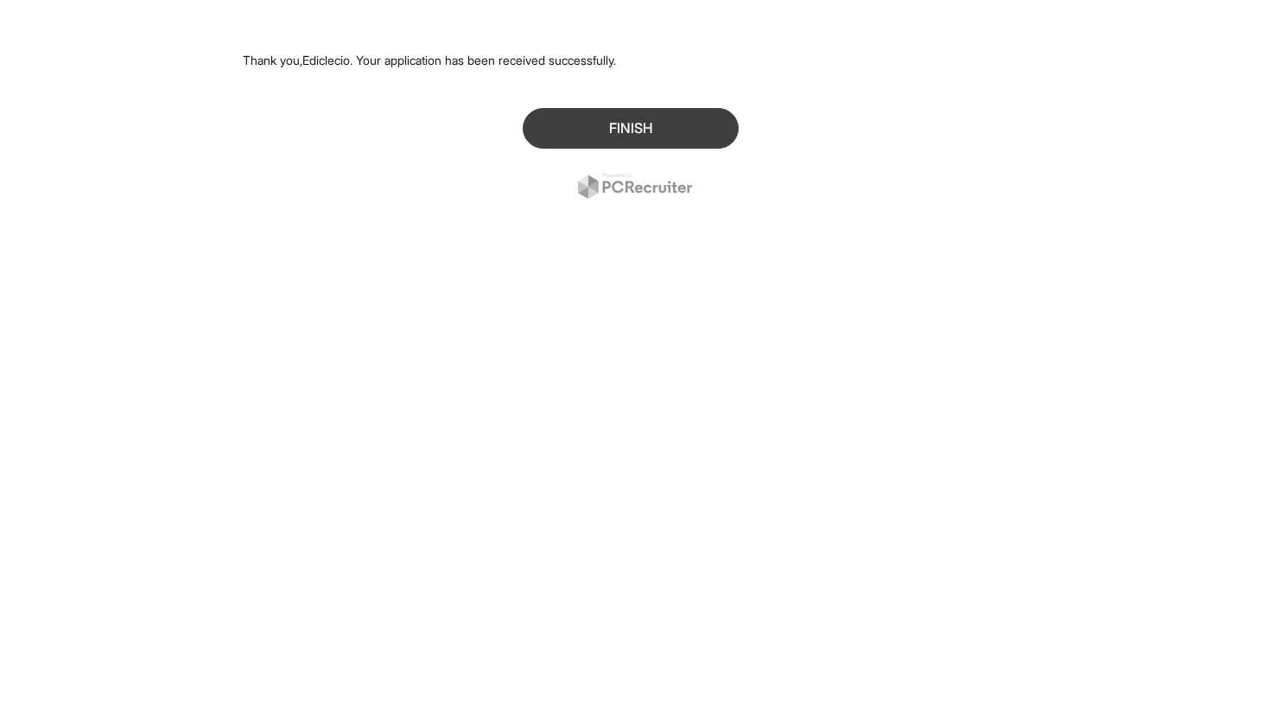
click at [587, 117] on button "Finish" at bounding box center [631, 128] width 216 height 41
